Goal: Check status: Check status

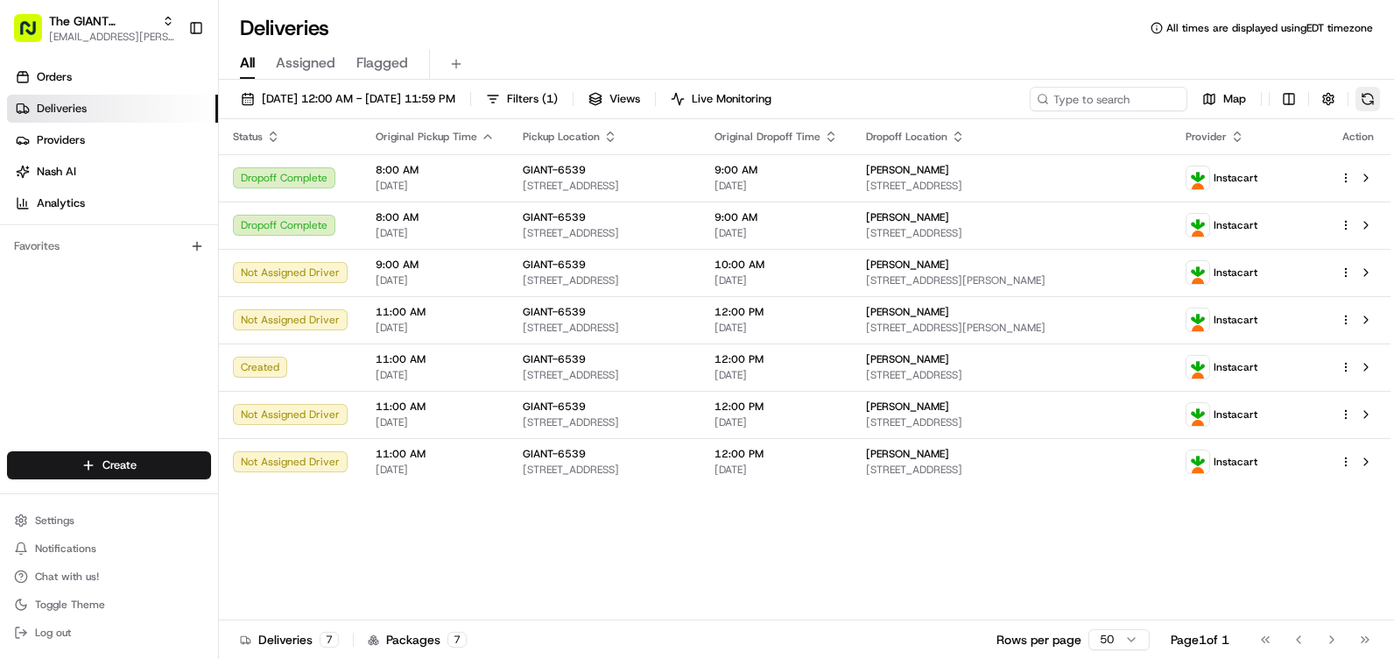
click at [1373, 88] on button at bounding box center [1368, 99] width 25 height 25
click at [1368, 110] on button at bounding box center [1368, 99] width 25 height 25
click at [1373, 102] on button at bounding box center [1368, 99] width 25 height 25
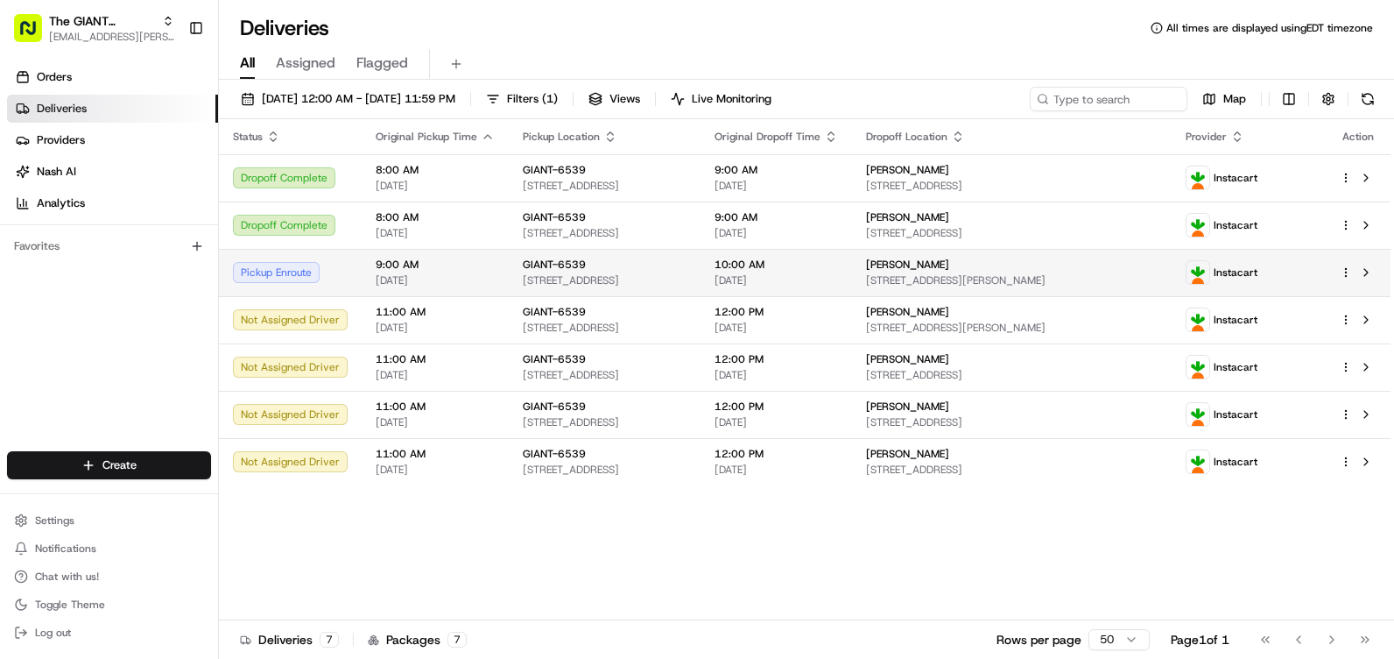
click at [354, 282] on td "Pickup Enroute" at bounding box center [290, 272] width 143 height 47
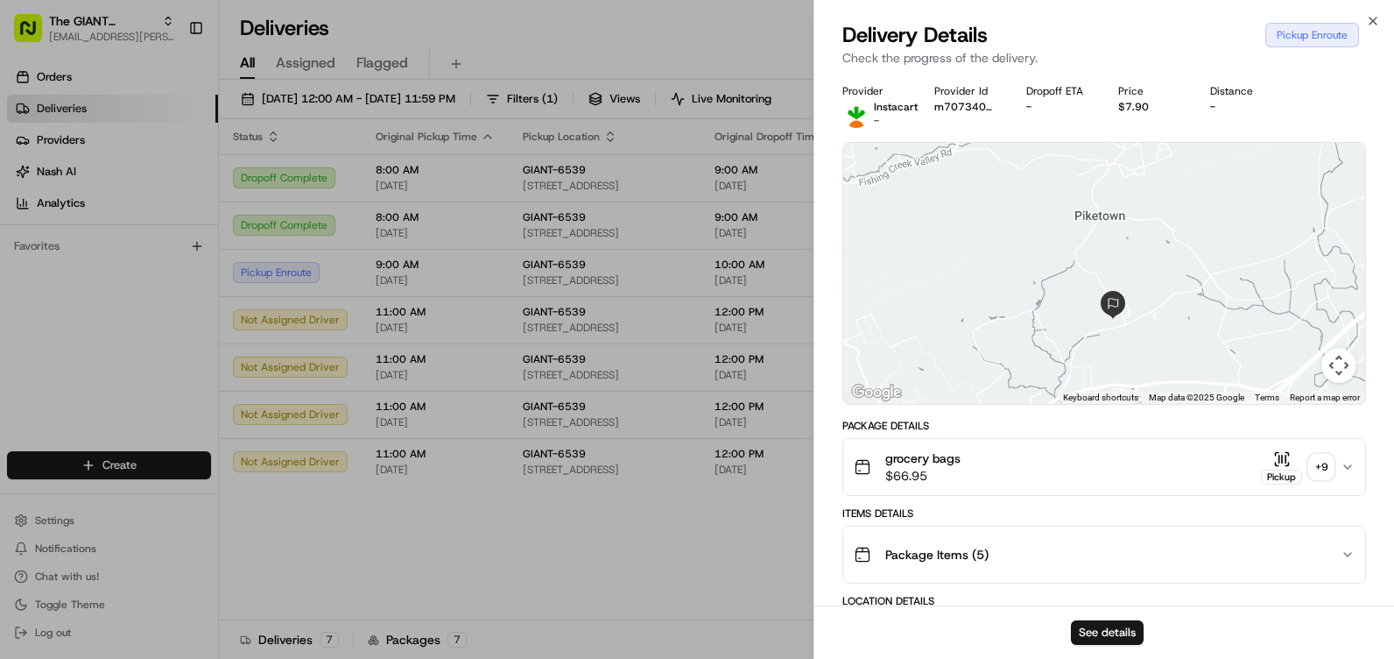
drag, startPoint x: 1145, startPoint y: 187, endPoint x: 1115, endPoint y: 248, distance: 68.2
click at [1115, 248] on div at bounding box center [1104, 273] width 522 height 261
drag, startPoint x: 1121, startPoint y: 194, endPoint x: 1140, endPoint y: 351, distance: 158.8
click at [1140, 351] on div at bounding box center [1104, 273] width 522 height 261
drag, startPoint x: 1077, startPoint y: 224, endPoint x: 1083, endPoint y: 182, distance: 42.4
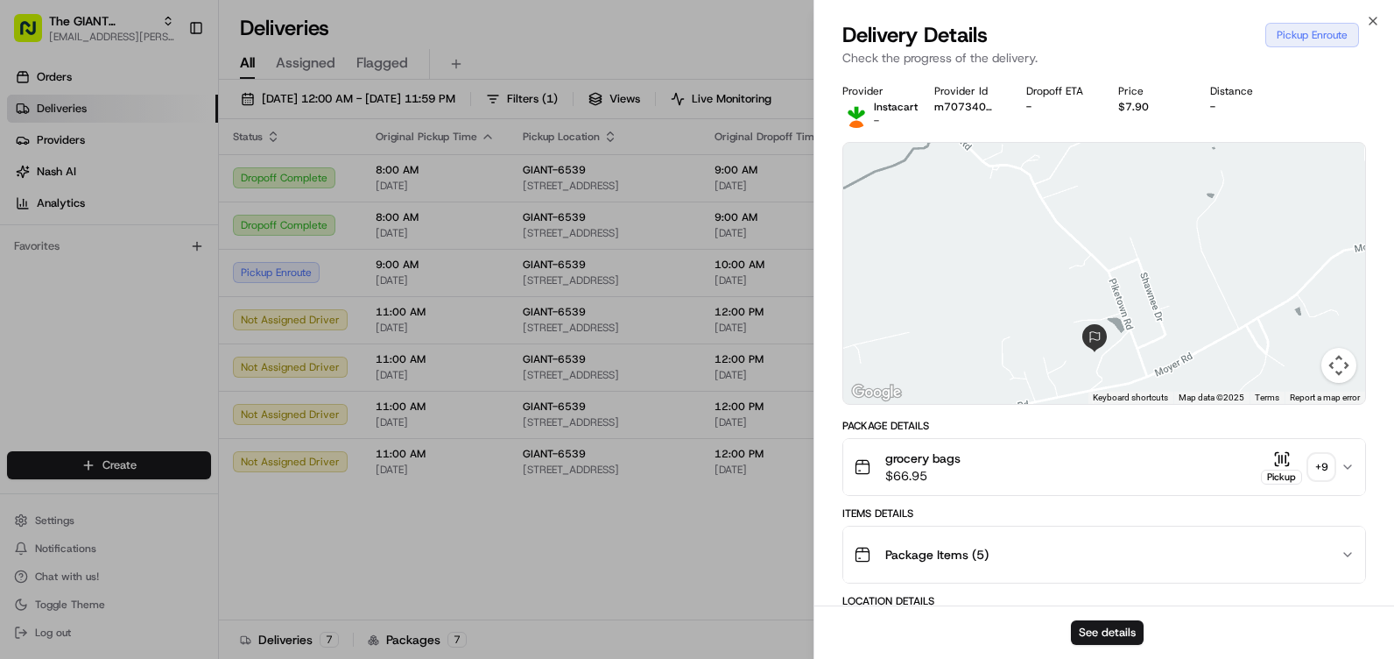
click at [1083, 182] on div at bounding box center [1104, 273] width 522 height 261
drag, startPoint x: 1177, startPoint y: 330, endPoint x: 1196, endPoint y: 218, distance: 113.8
click at [1196, 218] on div at bounding box center [1104, 273] width 522 height 261
drag, startPoint x: 1196, startPoint y: 218, endPoint x: 1051, endPoint y: 272, distance: 155.2
click at [1051, 272] on div at bounding box center [1104, 273] width 522 height 261
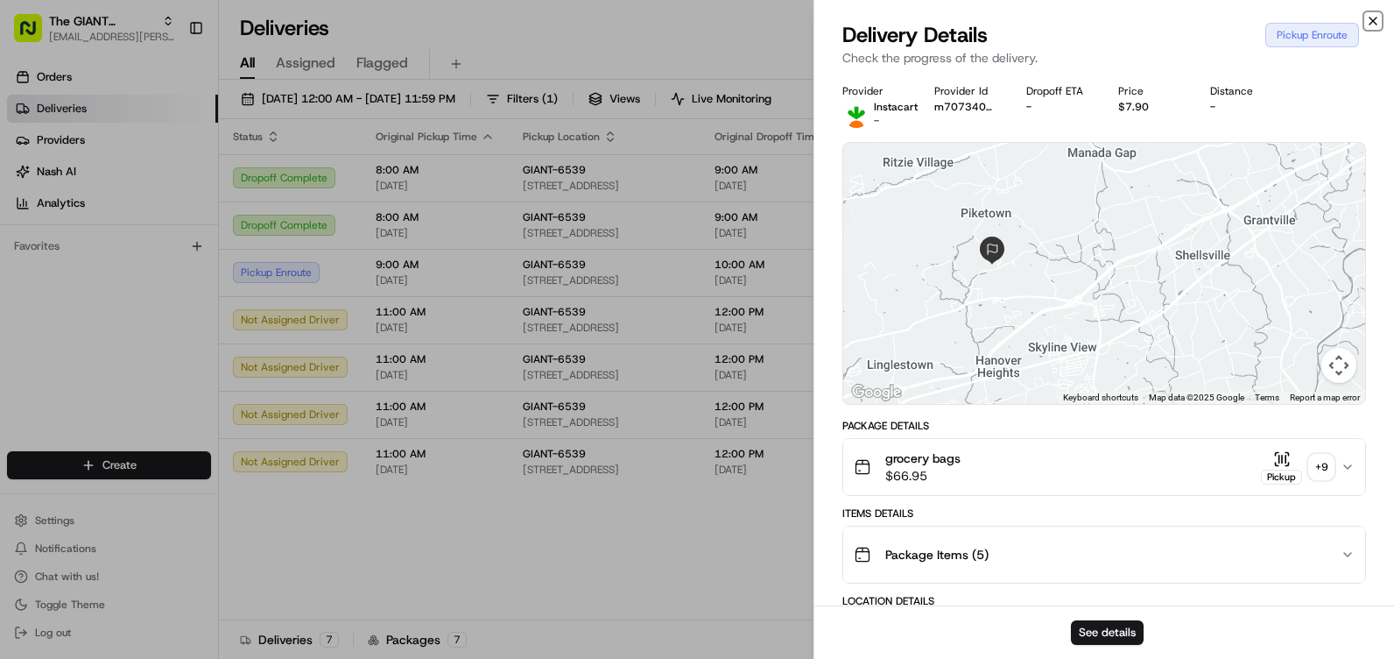
click at [1374, 21] on icon "button" at bounding box center [1373, 21] width 14 height 14
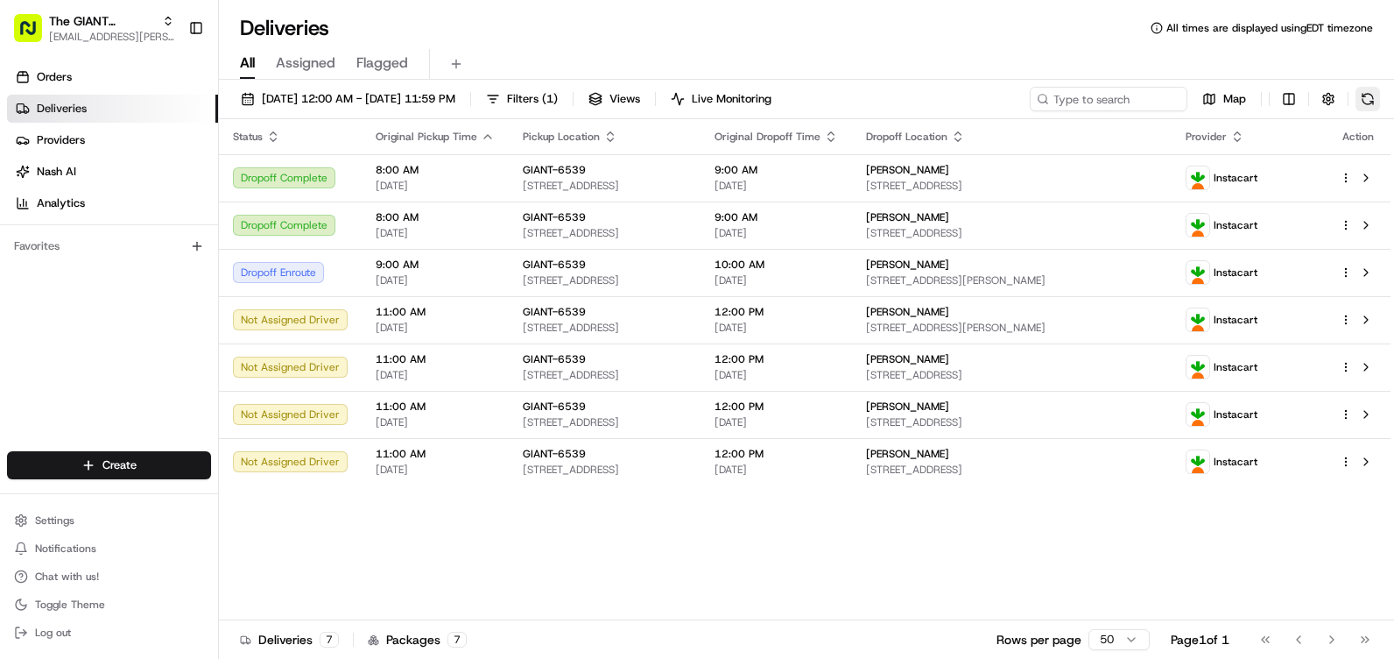
click at [1361, 109] on button at bounding box center [1368, 99] width 25 height 25
click at [1378, 105] on button at bounding box center [1368, 99] width 25 height 25
click at [1374, 88] on button at bounding box center [1368, 99] width 25 height 25
